Goal: Transaction & Acquisition: Book appointment/travel/reservation

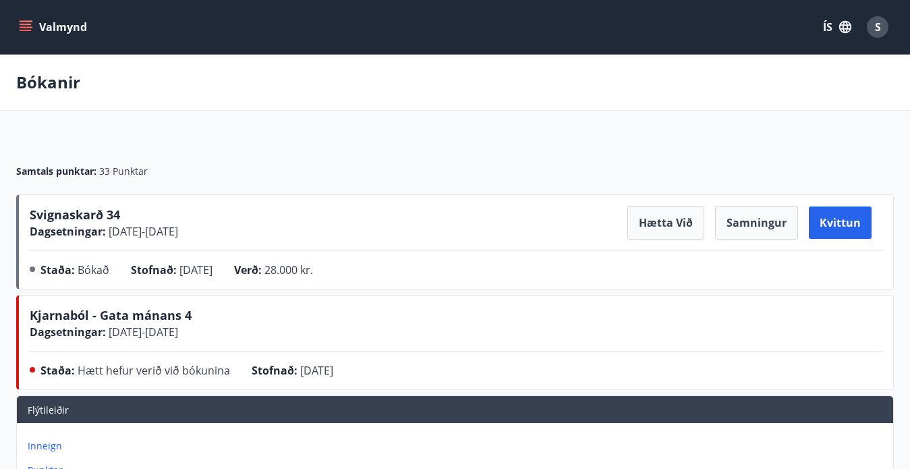
click at [22, 18] on button "Valmynd" at bounding box center [54, 27] width 76 height 24
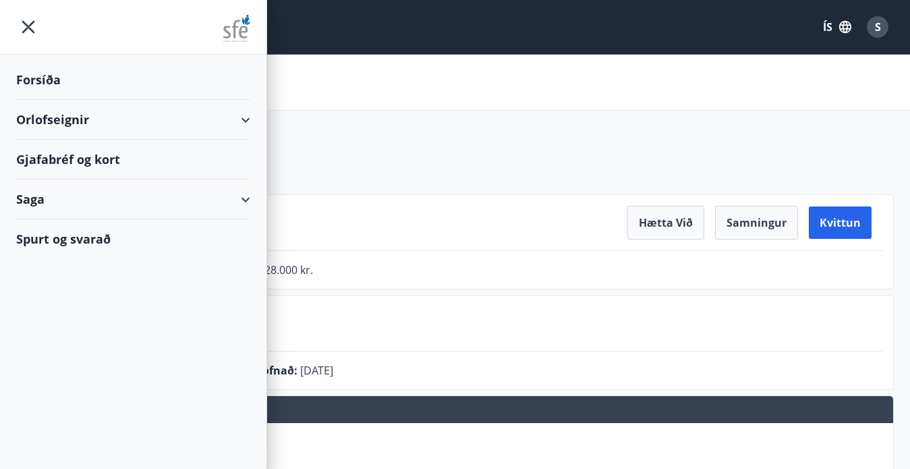
click at [63, 115] on div "Orlofseignir" at bounding box center [133, 120] width 234 height 40
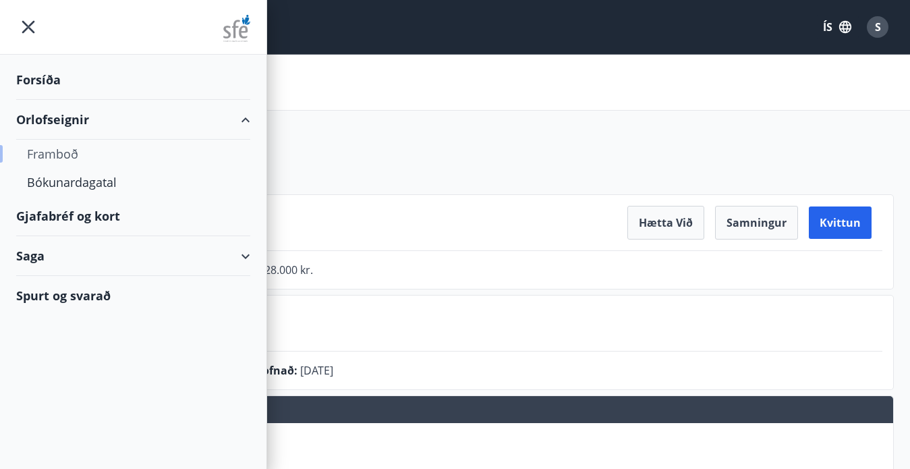
click at [68, 153] on div "Framboð" at bounding box center [133, 154] width 213 height 28
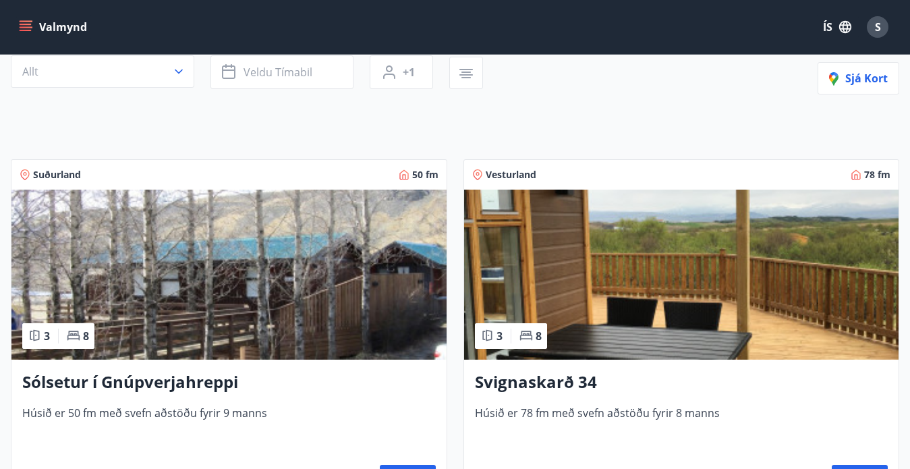
scroll to position [405, 0]
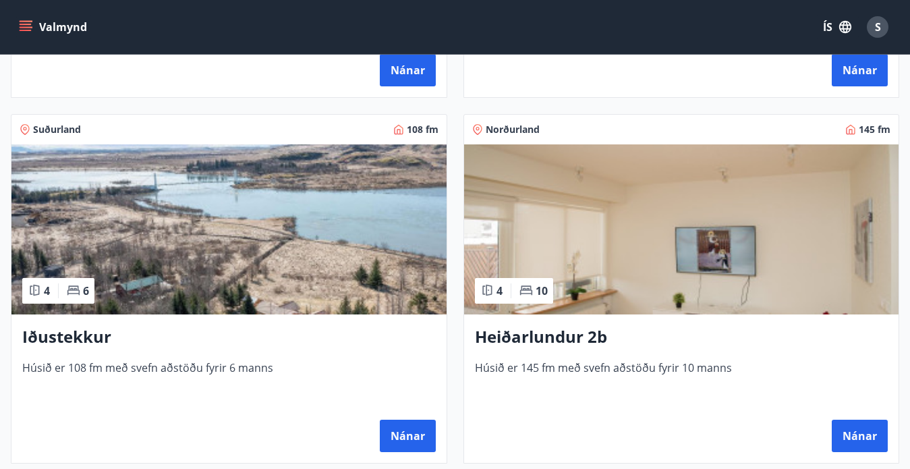
click at [626, 222] on img at bounding box center [681, 229] width 435 height 170
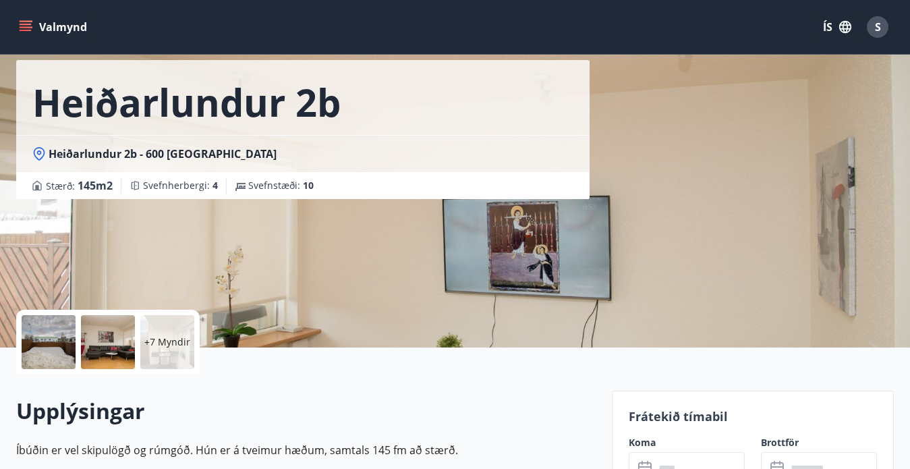
scroll to position [270, 0]
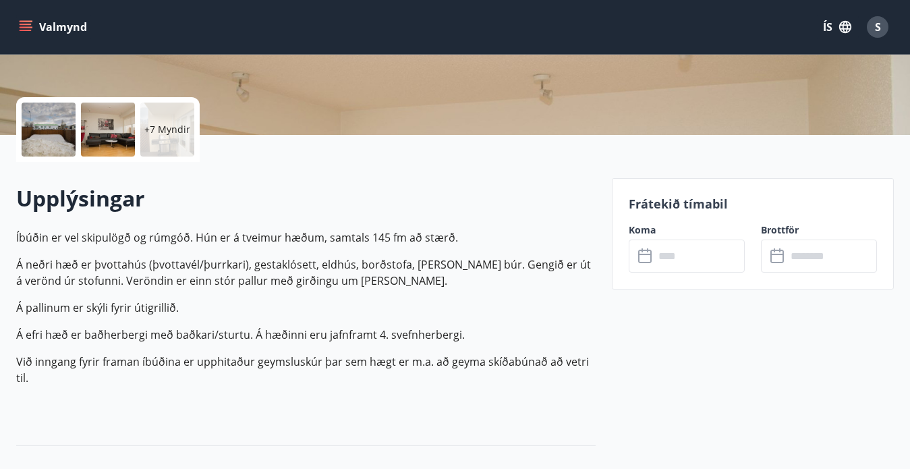
click at [665, 252] on input "text" at bounding box center [700, 256] width 90 height 33
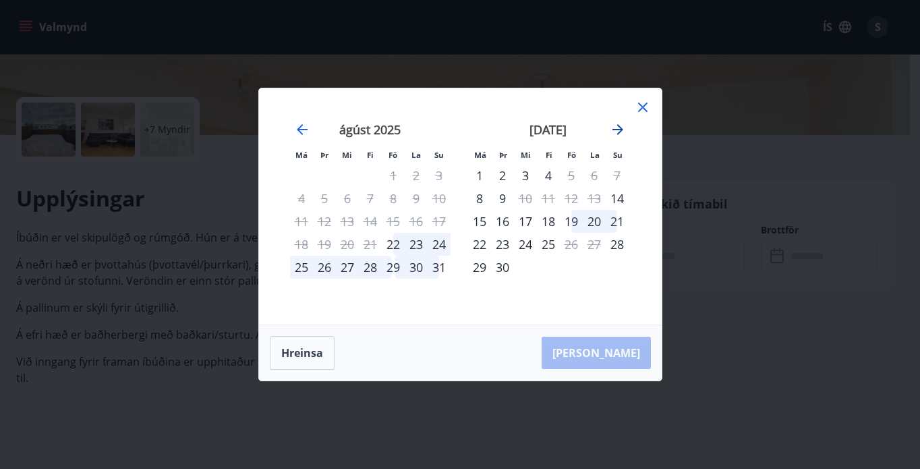
click at [619, 129] on icon "Move forward to switch to the next month." at bounding box center [618, 129] width 11 height 11
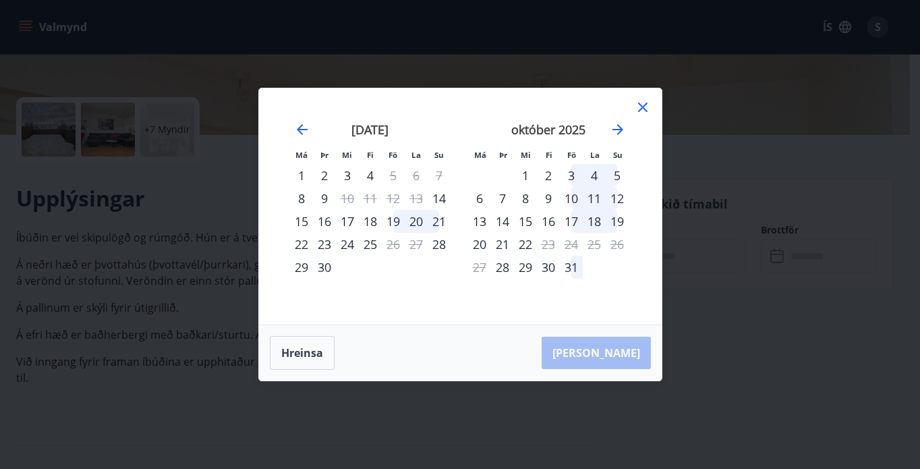
click at [550, 269] on div "30" at bounding box center [548, 267] width 23 height 23
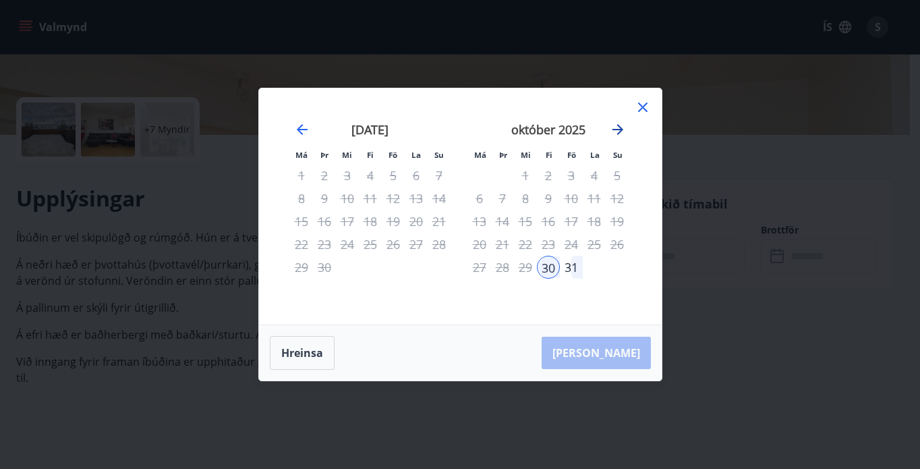
click at [624, 129] on icon "Move forward to switch to the next month." at bounding box center [618, 129] width 16 height 16
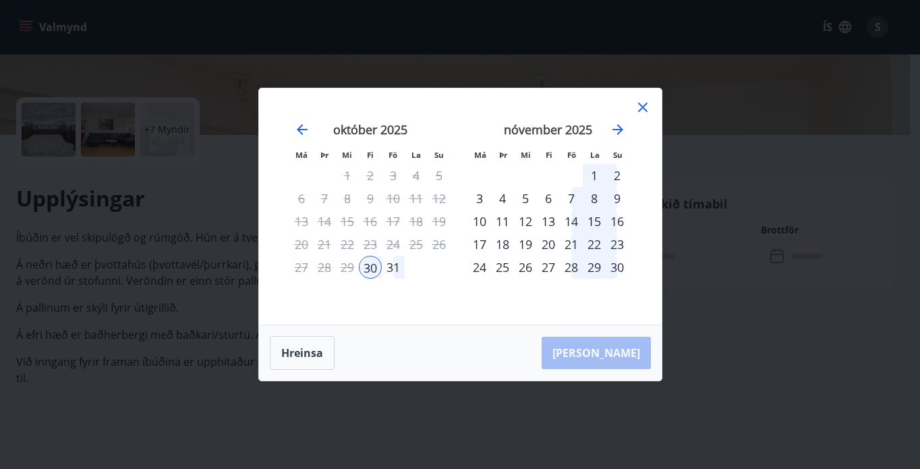
click at [621, 174] on div "2" at bounding box center [617, 175] width 23 height 23
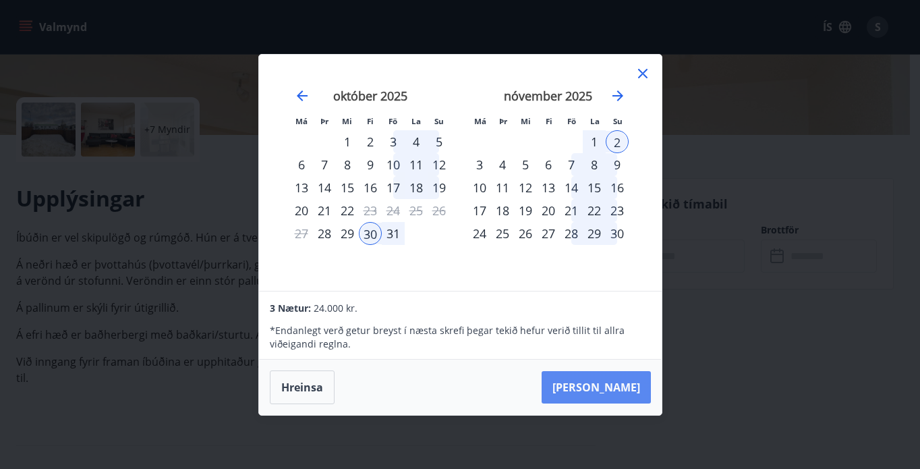
click at [618, 379] on button "[PERSON_NAME]" at bounding box center [596, 387] width 109 height 32
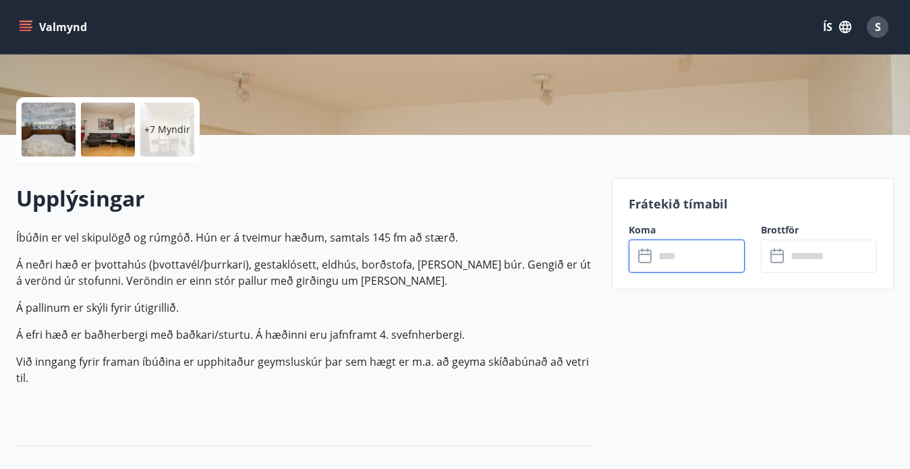
type input "******"
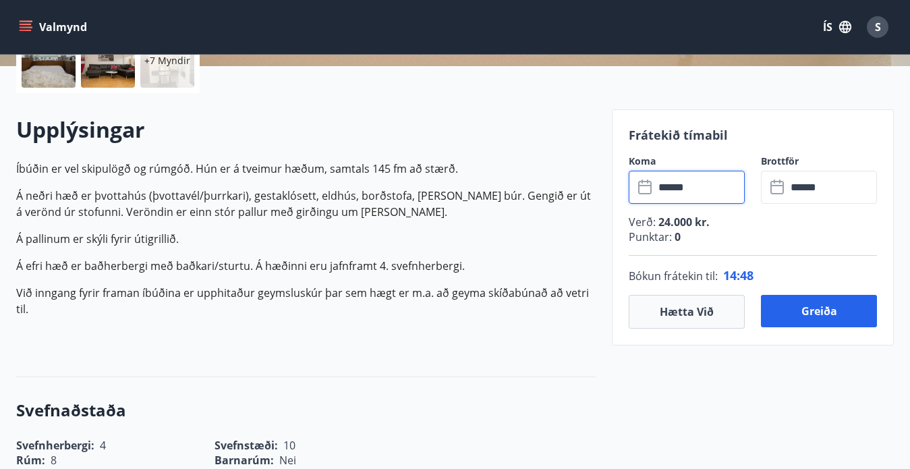
scroll to position [337, 0]
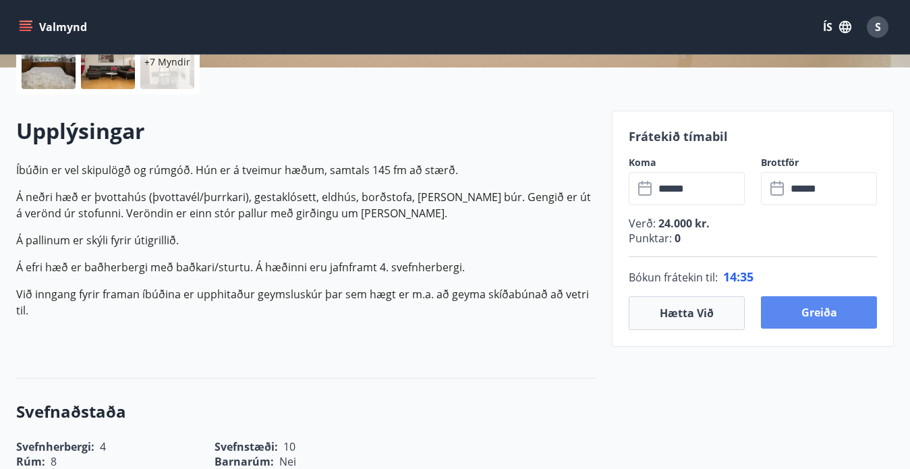
click at [800, 318] on button "Greiða" at bounding box center [819, 312] width 116 height 32
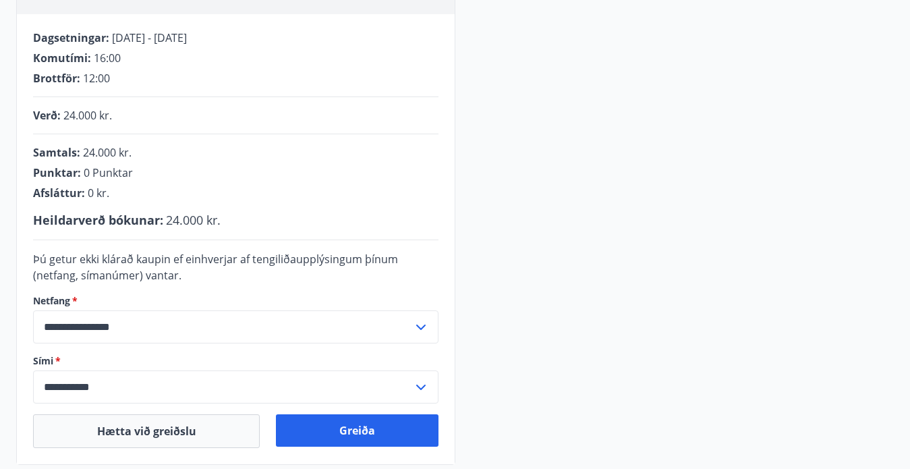
scroll to position [337, 0]
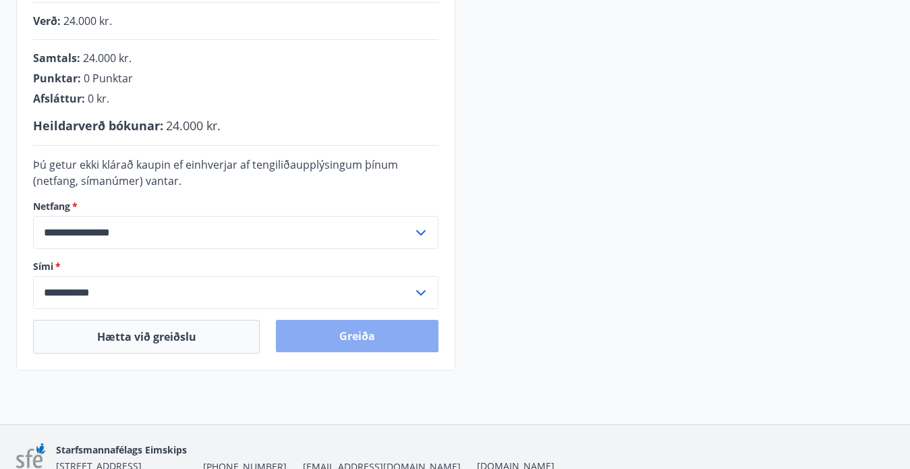
click at [362, 332] on button "Greiða" at bounding box center [357, 336] width 162 height 32
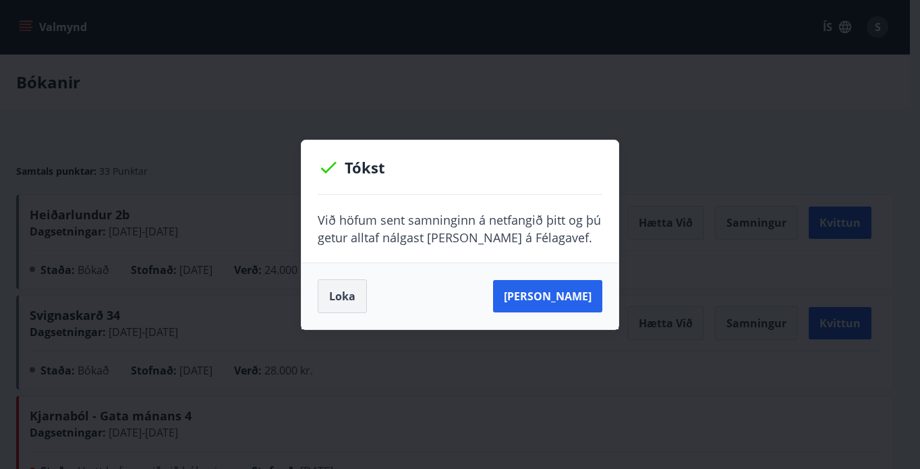
click at [343, 298] on button "Loka" at bounding box center [342, 296] width 49 height 34
